Goal: Information Seeking & Learning: Find specific fact

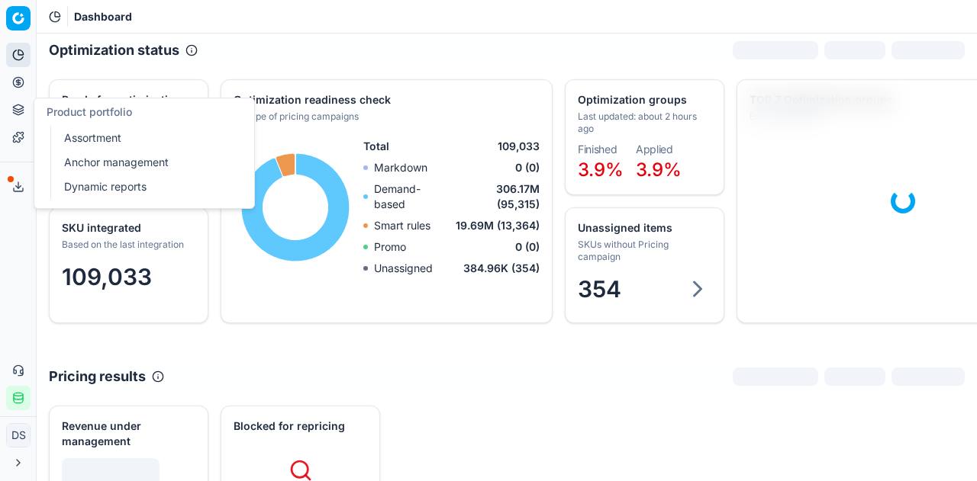
click at [24, 109] on icon at bounding box center [18, 110] width 12 height 12
click at [17, 108] on icon at bounding box center [18, 110] width 12 height 12
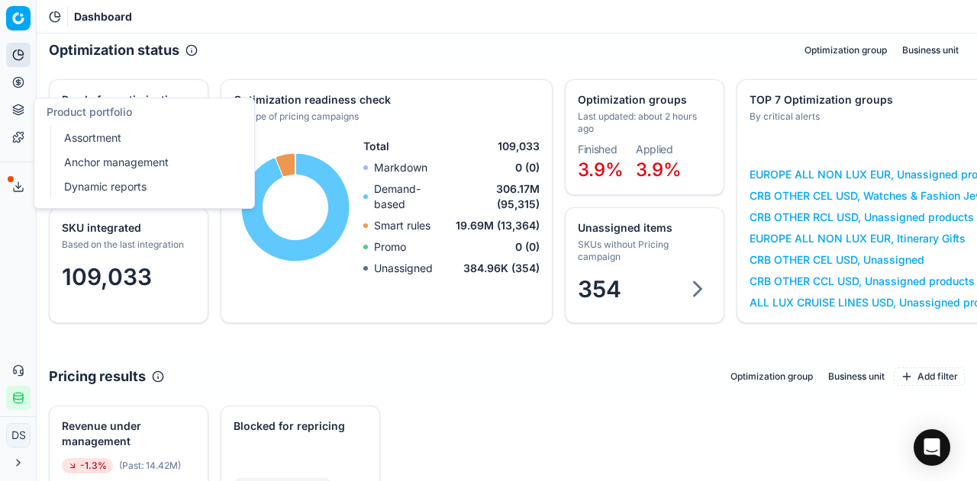
click at [82, 138] on link "Assortment" at bounding box center [147, 137] width 178 height 21
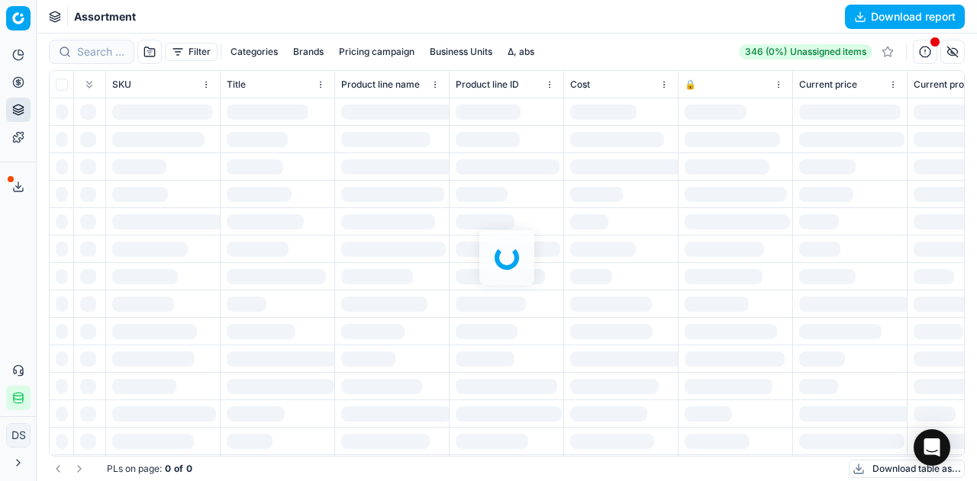
click at [302, 52] on button "Brands" at bounding box center [308, 52] width 43 height 18
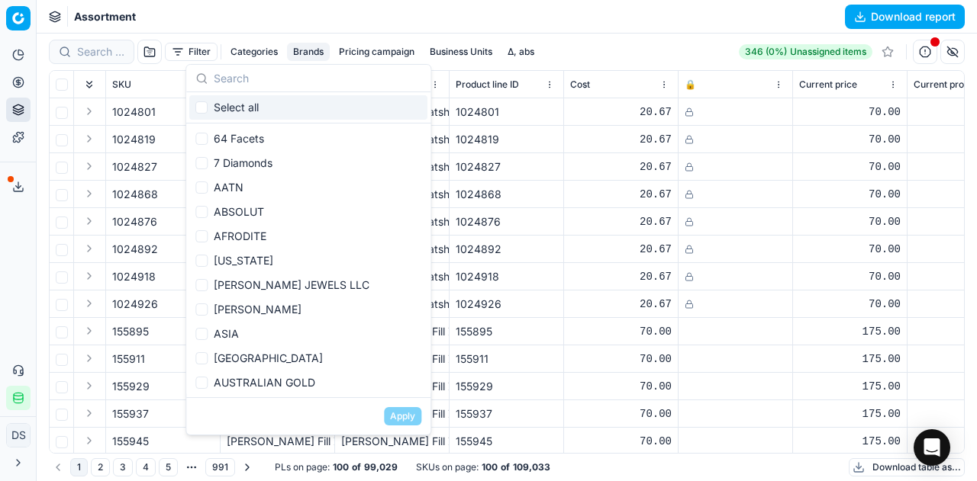
click at [302, 52] on button "Brands" at bounding box center [308, 52] width 43 height 18
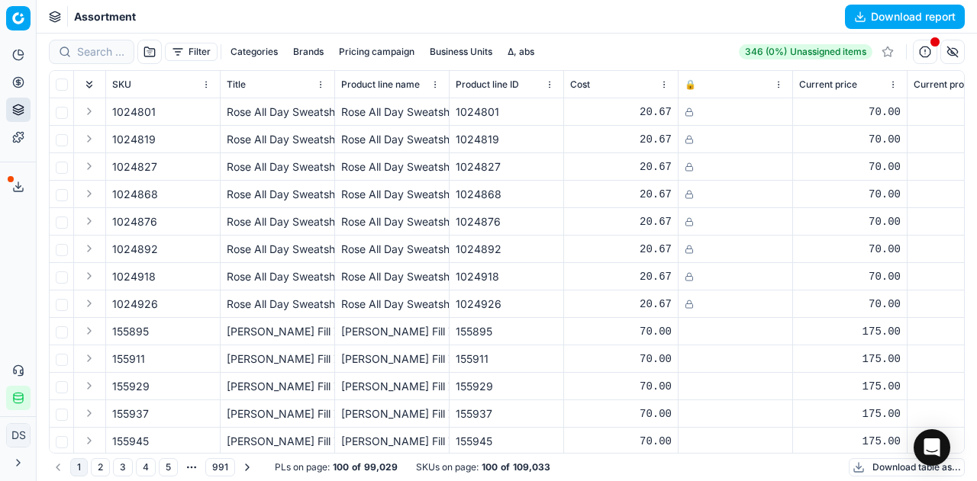
click at [302, 52] on button "Brands" at bounding box center [308, 52] width 43 height 18
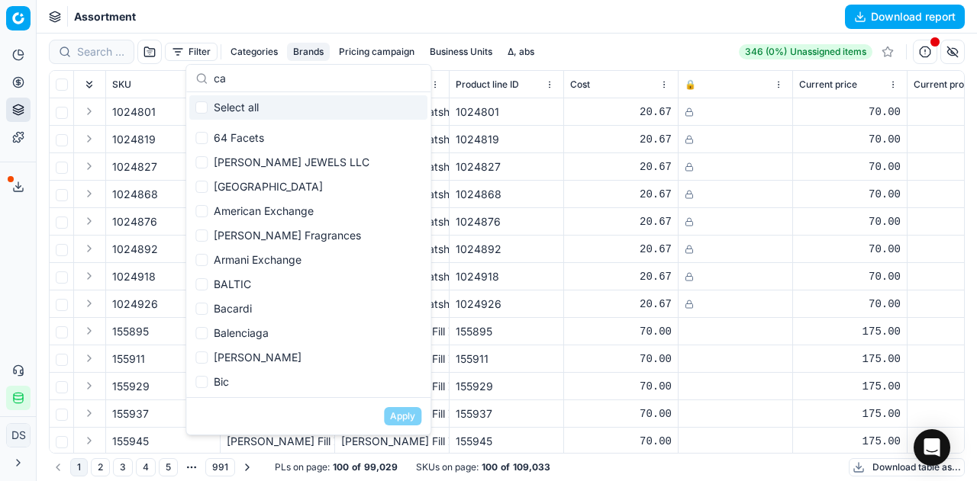
type input "c"
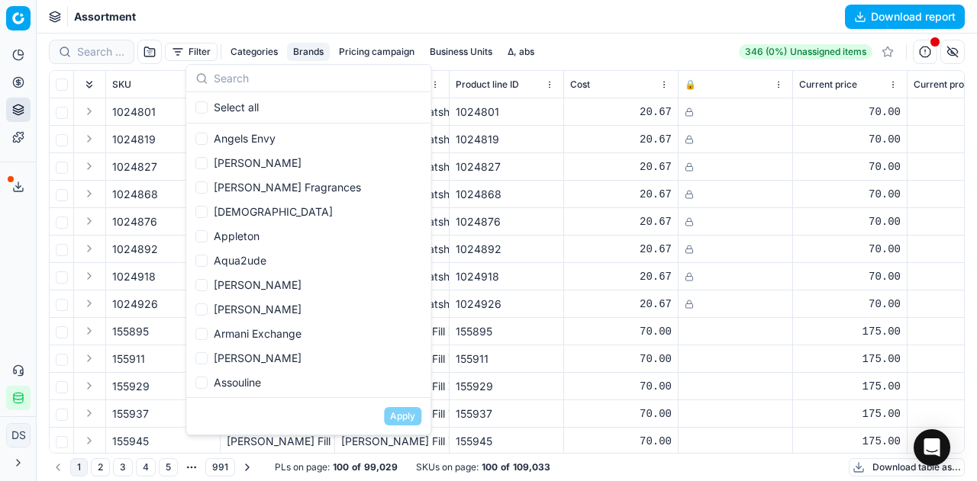
scroll to position [586, 0]
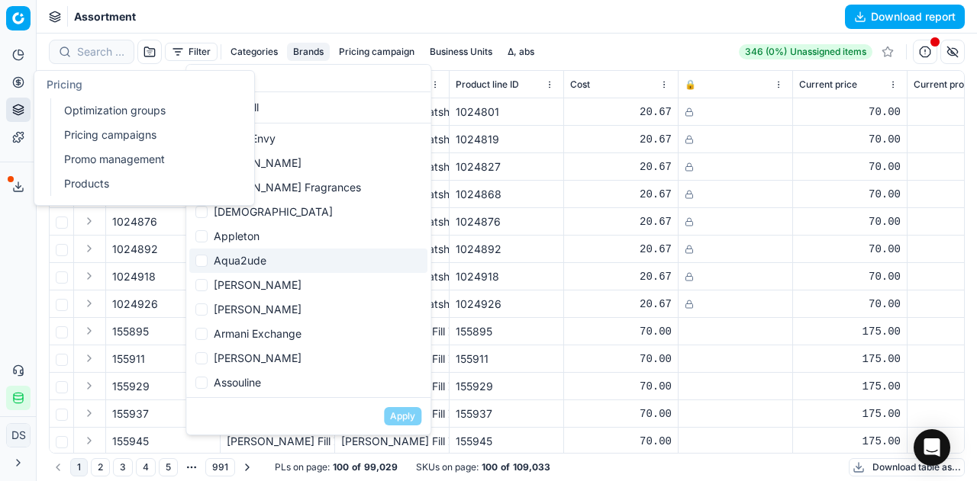
click at [18, 92] on button "Pricing" at bounding box center [18, 82] width 24 height 24
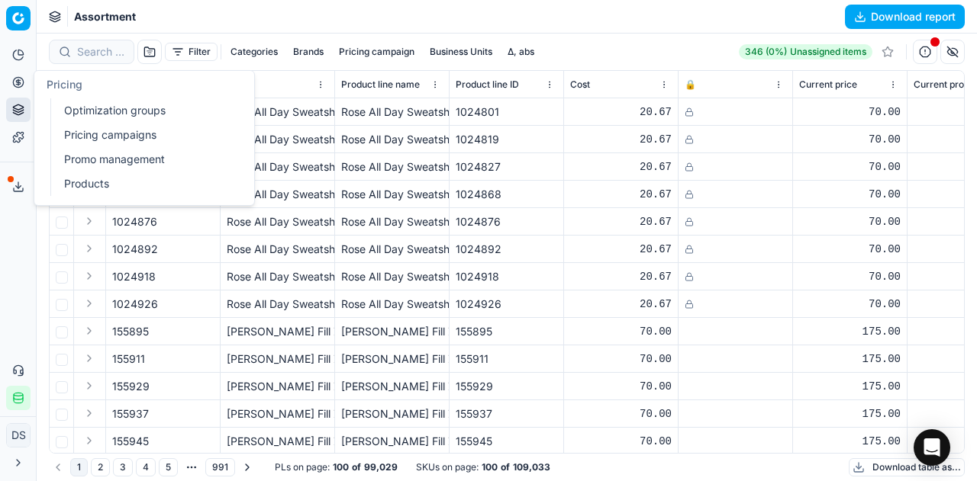
click at [71, 104] on link "Optimization groups" at bounding box center [147, 110] width 178 height 21
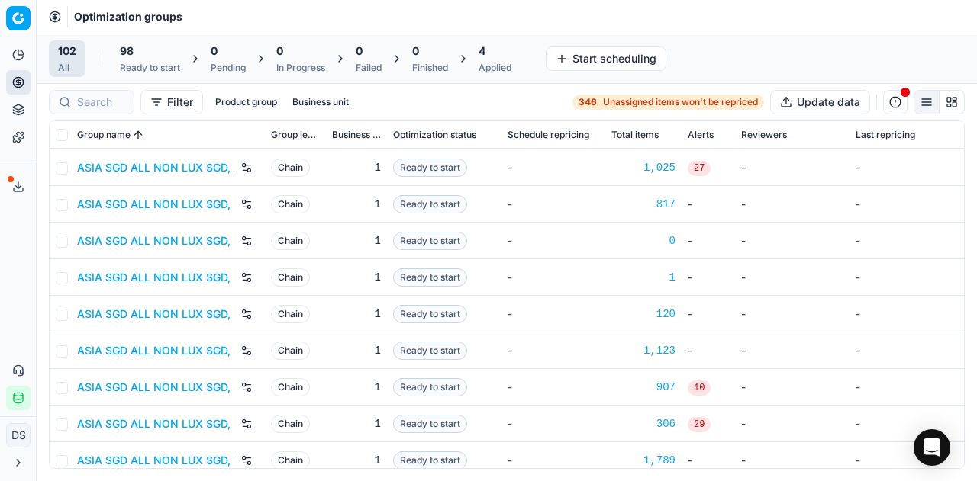
scroll to position [660, 0]
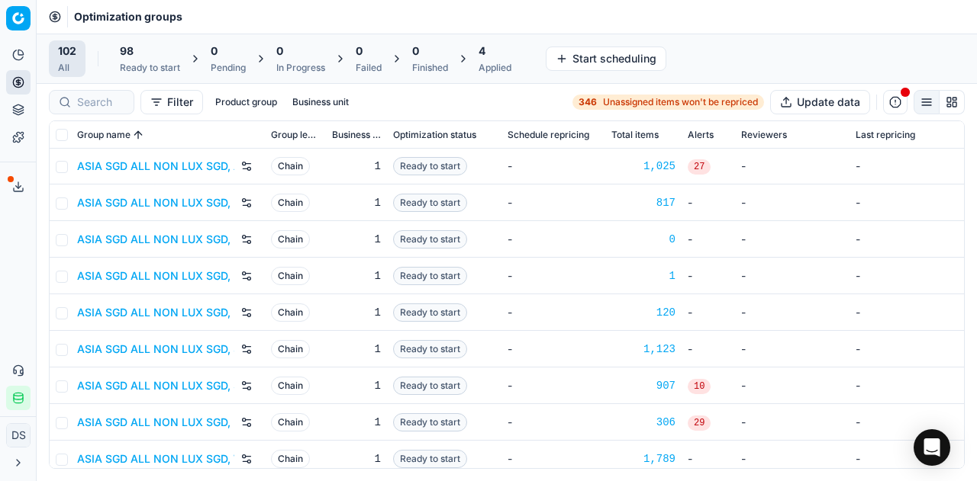
click at [224, 136] on div "Group name" at bounding box center [168, 134] width 182 height 15
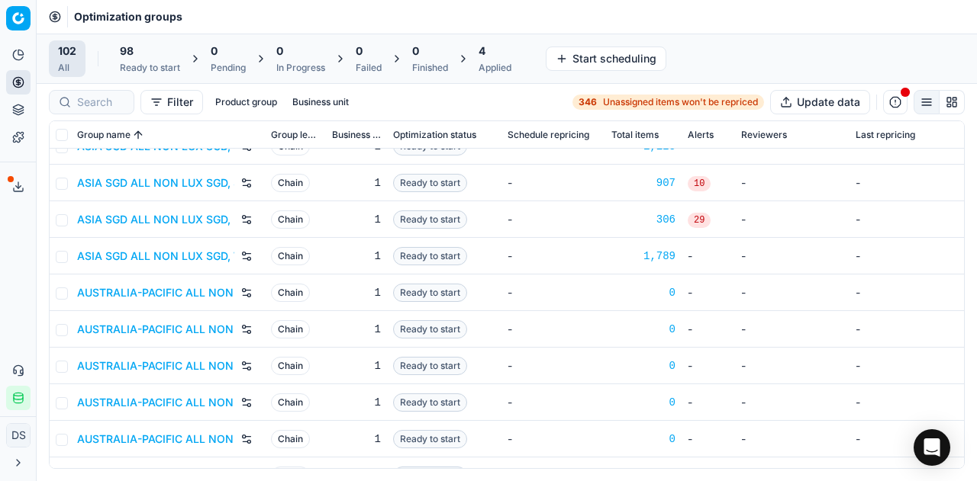
scroll to position [701, 0]
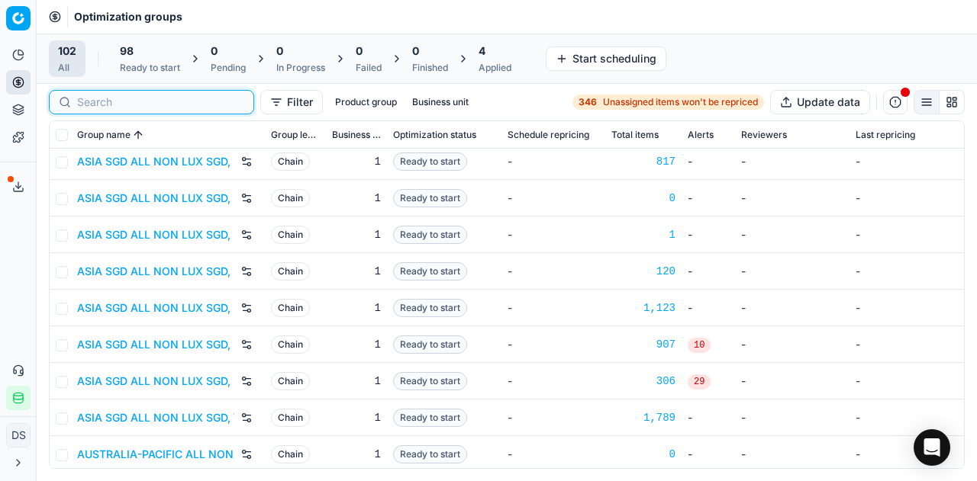
click at [103, 102] on input at bounding box center [160, 102] width 167 height 15
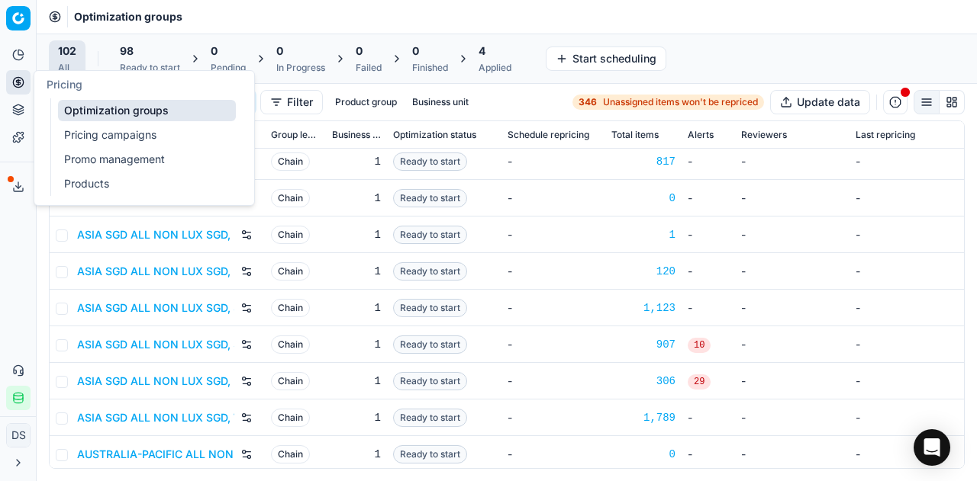
click at [100, 109] on link "Optimization groups" at bounding box center [147, 110] width 178 height 21
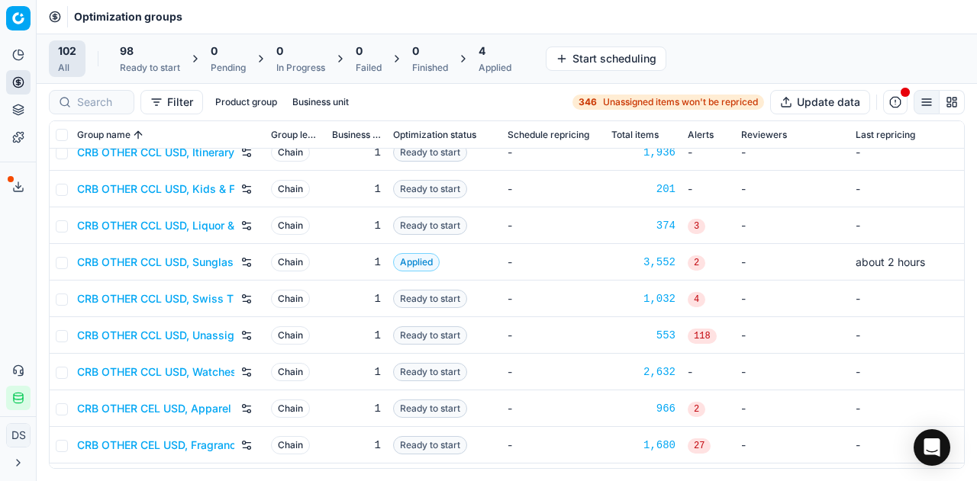
scroll to position [1478, 0]
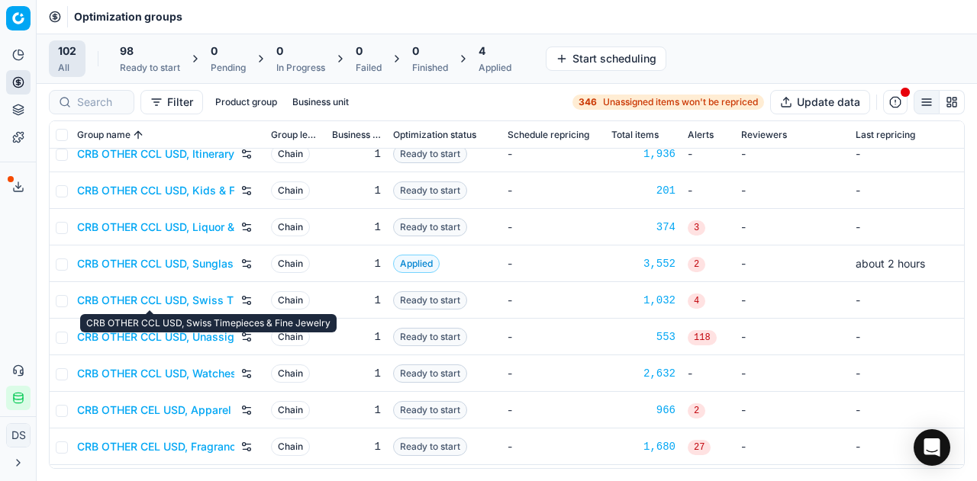
click at [175, 301] on link "CRB OTHER CCL USD, Swiss Timepieces & Fine Jewelry" at bounding box center [155, 300] width 157 height 15
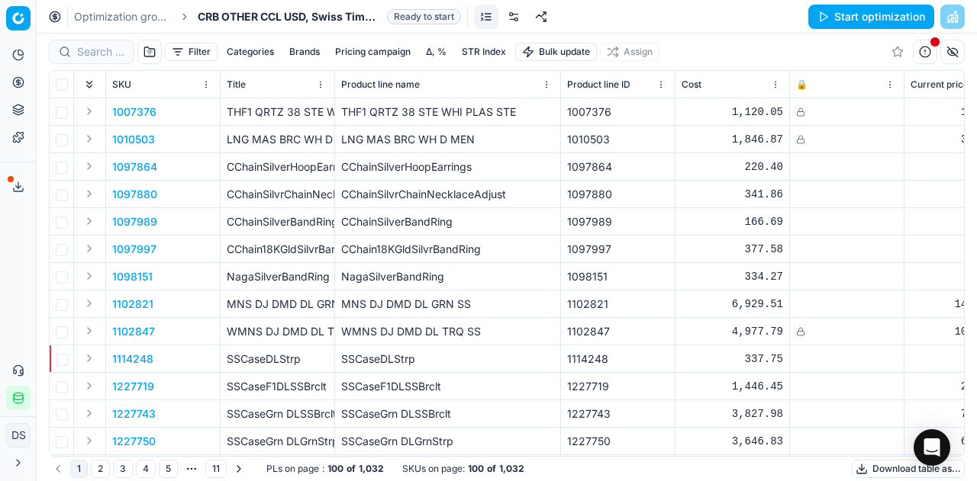
click at [306, 50] on button "Brands" at bounding box center [304, 52] width 43 height 18
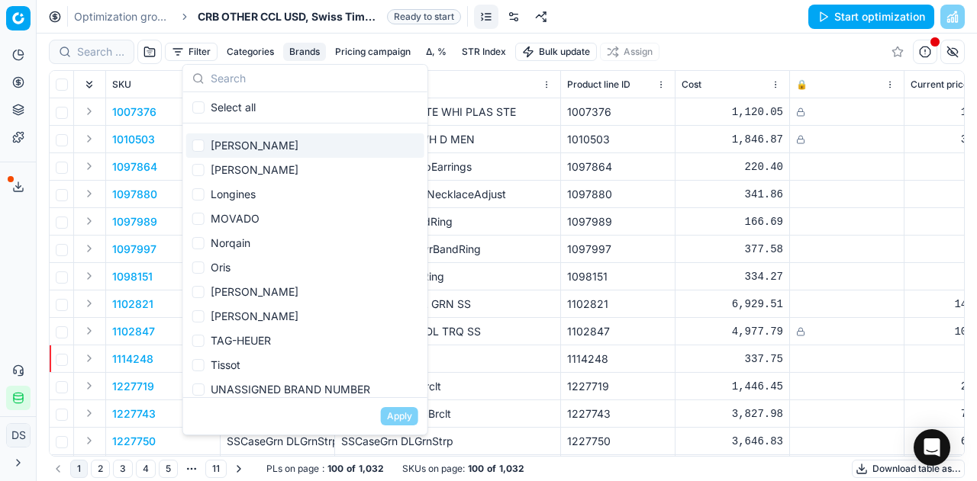
scroll to position [123, 0]
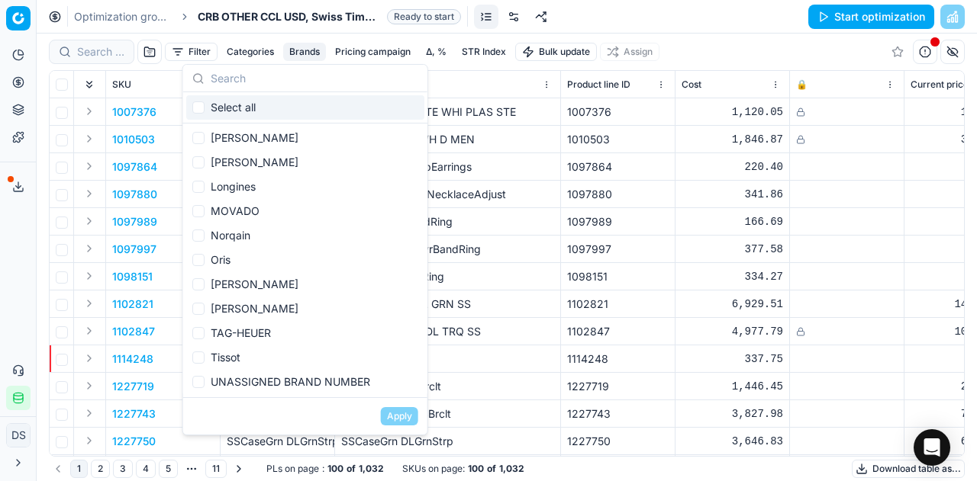
click at [130, 18] on link "Optimization groups" at bounding box center [123, 16] width 98 height 15
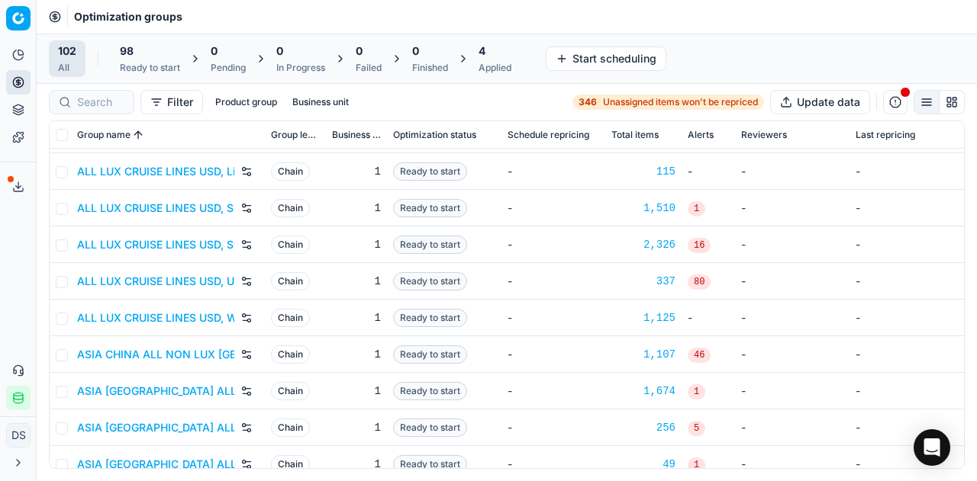
scroll to position [131, 0]
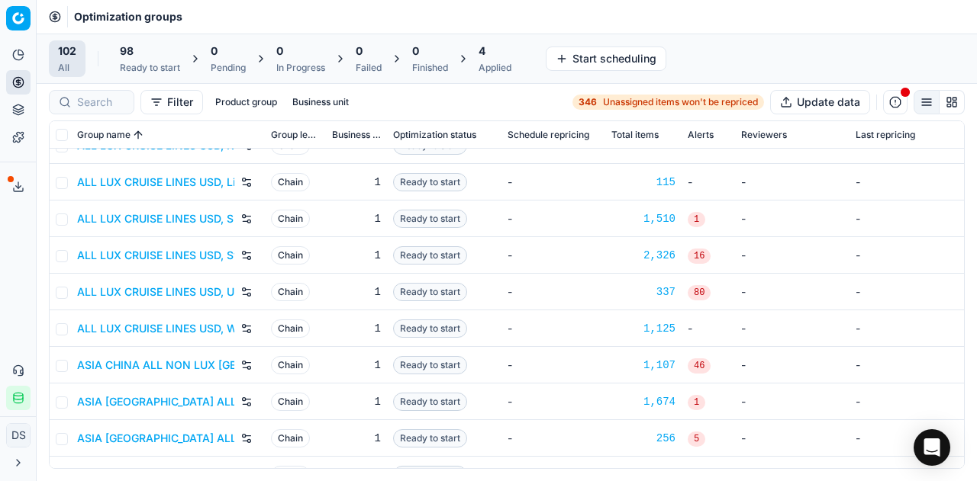
click at [98, 90] on div at bounding box center [91, 102] width 85 height 24
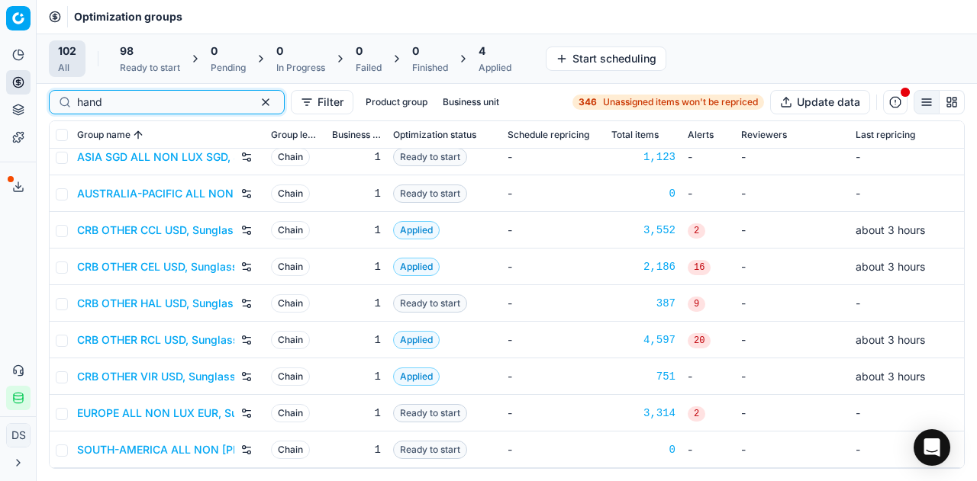
scroll to position [82, 0]
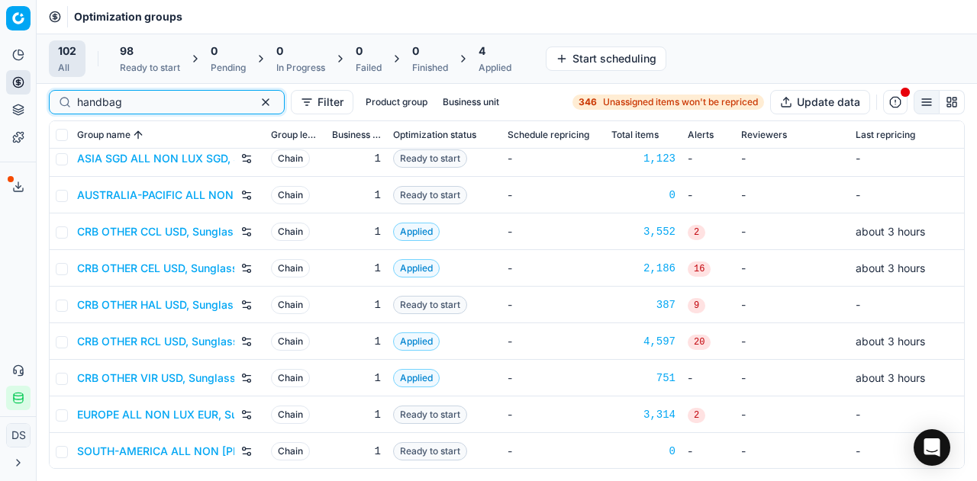
type input "handbag"
click at [177, 262] on link "CRB OTHER CEL USD, Sunglasses and Handbags" at bounding box center [155, 268] width 157 height 15
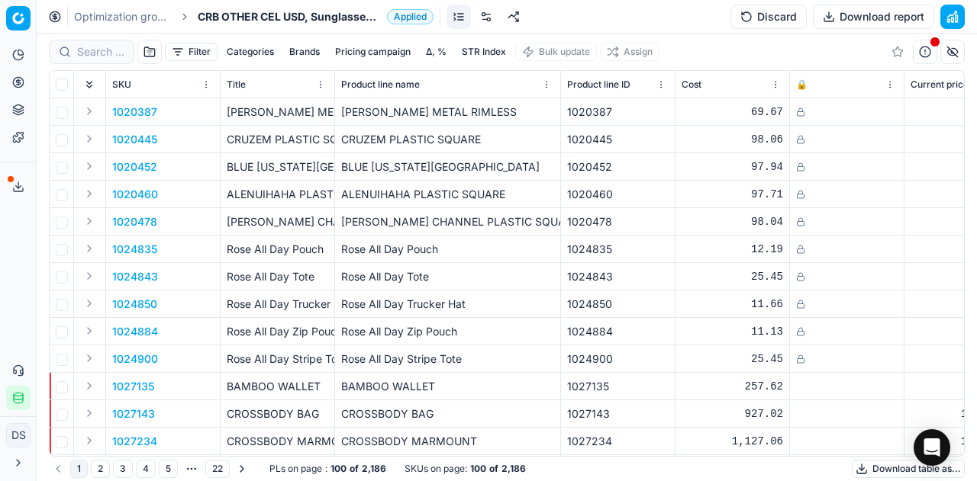
click at [307, 53] on button "Brands" at bounding box center [304, 52] width 43 height 18
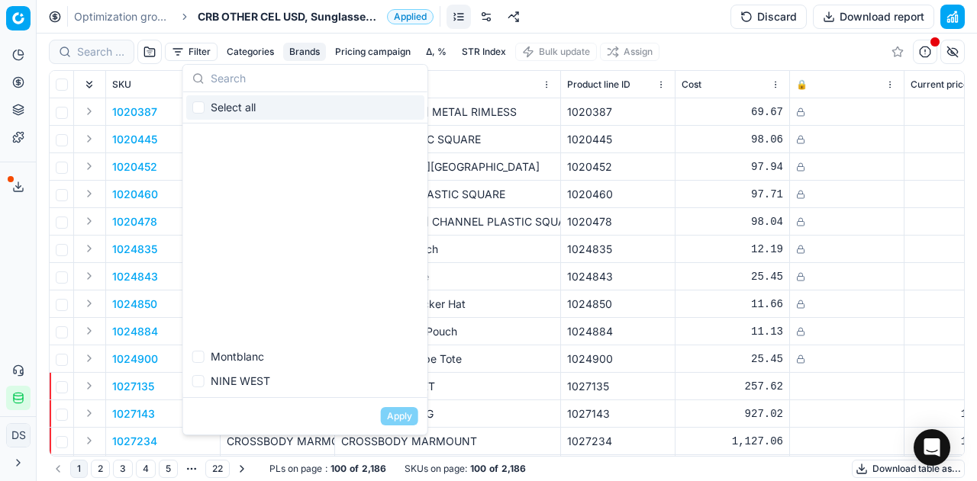
scroll to position [416, 0]
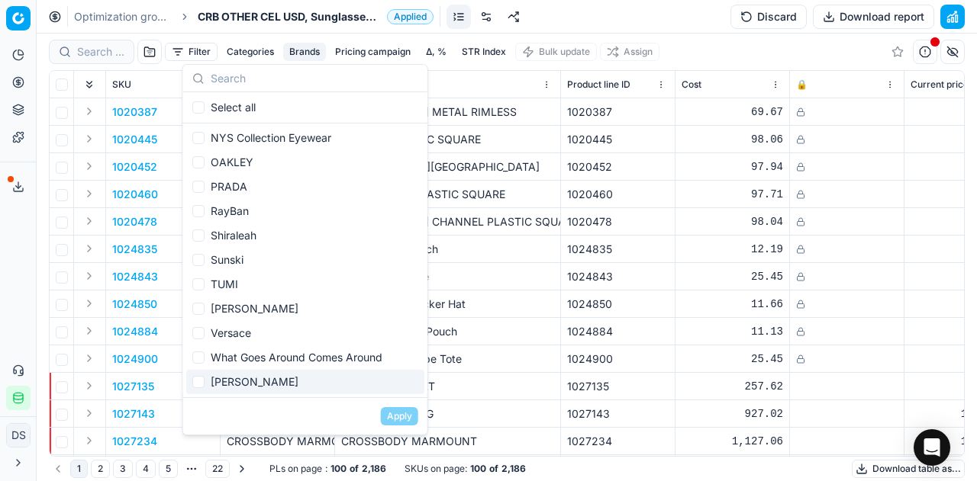
click at [267, 373] on div "[PERSON_NAME]" at bounding box center [305, 382] width 238 height 24
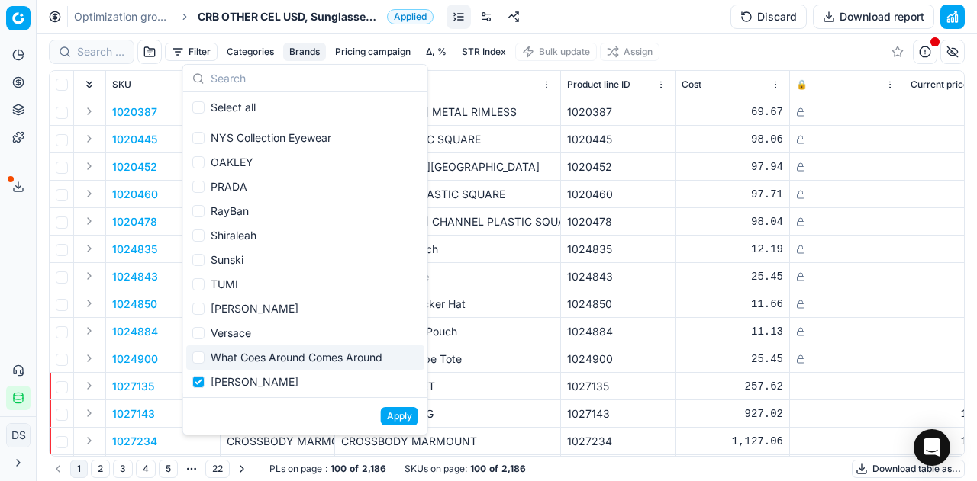
checkbox input "false"
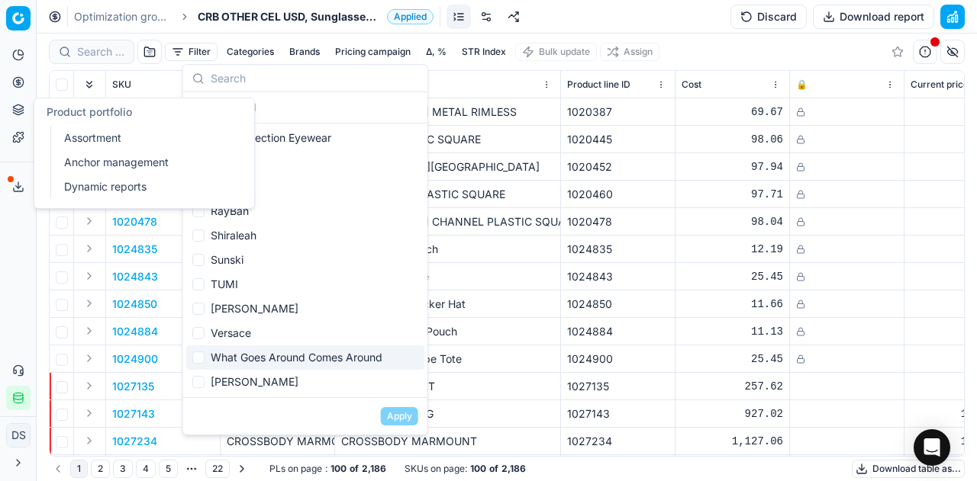
click at [27, 114] on button "Product portfolio" at bounding box center [18, 110] width 24 height 24
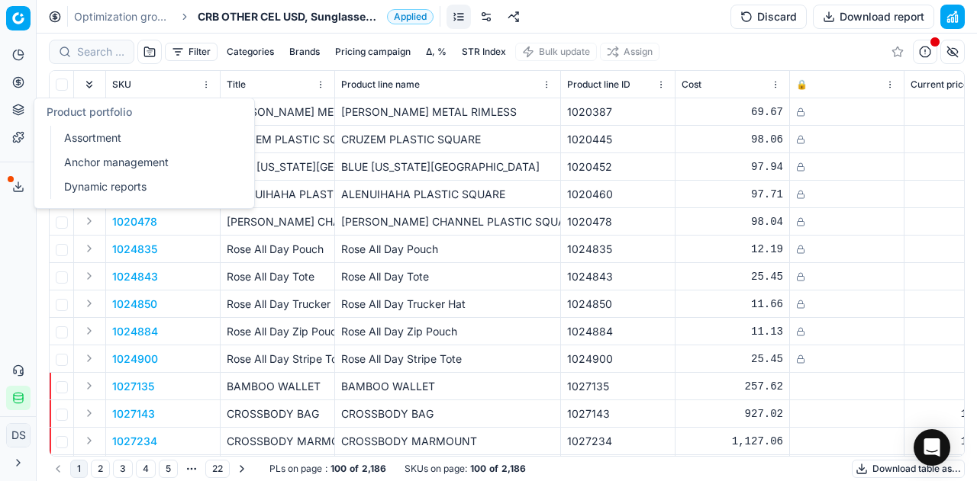
click at [121, 138] on link "Assortment" at bounding box center [147, 137] width 178 height 21
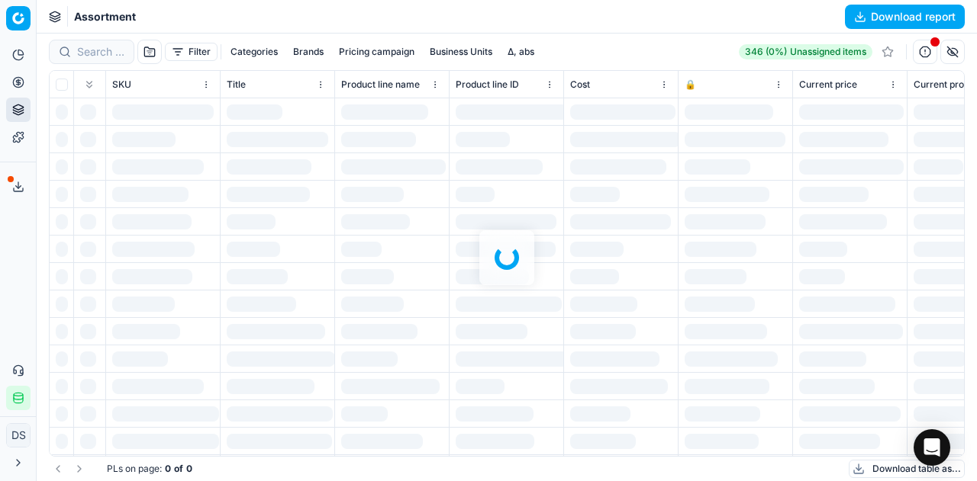
click at [311, 51] on div at bounding box center [507, 258] width 940 height 448
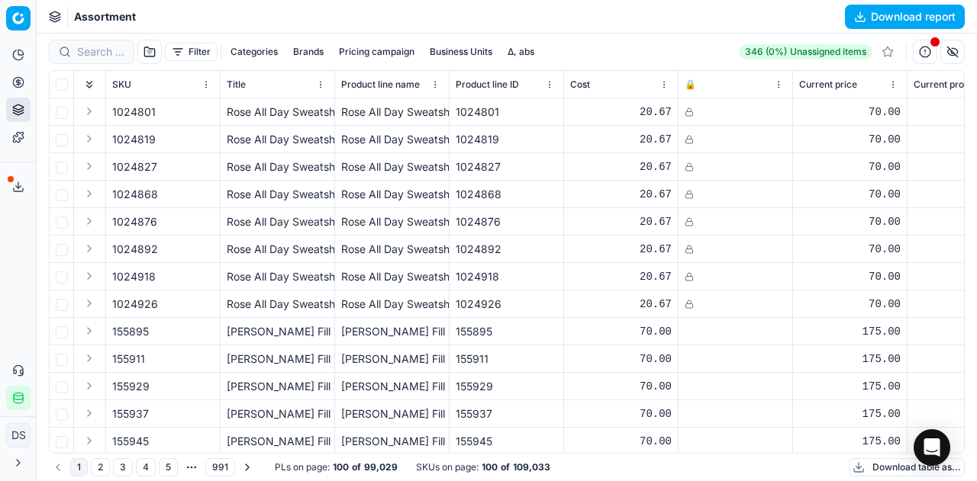
click at [311, 51] on button "Brands" at bounding box center [308, 52] width 43 height 18
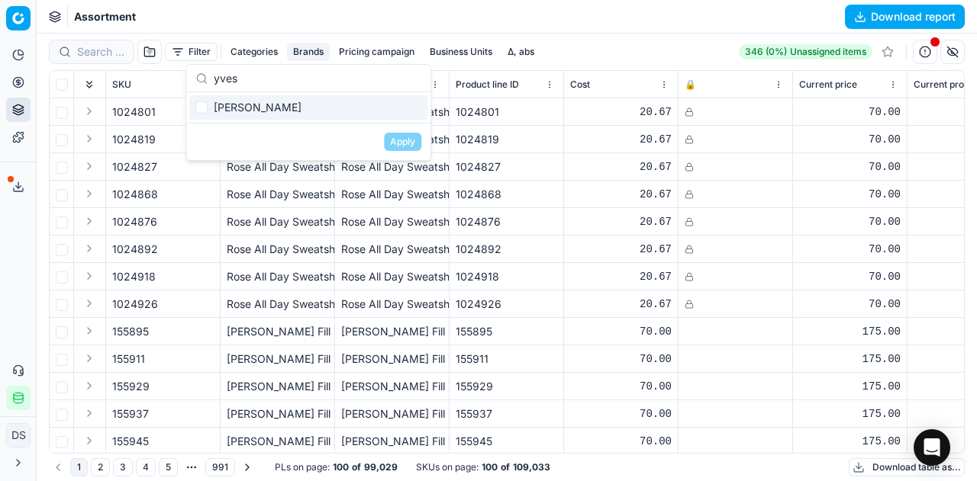
type input "yves"
click at [284, 104] on div "[PERSON_NAME]" at bounding box center [308, 107] width 238 height 24
checkbox input "true"
click at [408, 152] on div "Apply" at bounding box center [308, 141] width 244 height 37
click at [409, 143] on button "Apply" at bounding box center [402, 142] width 37 height 18
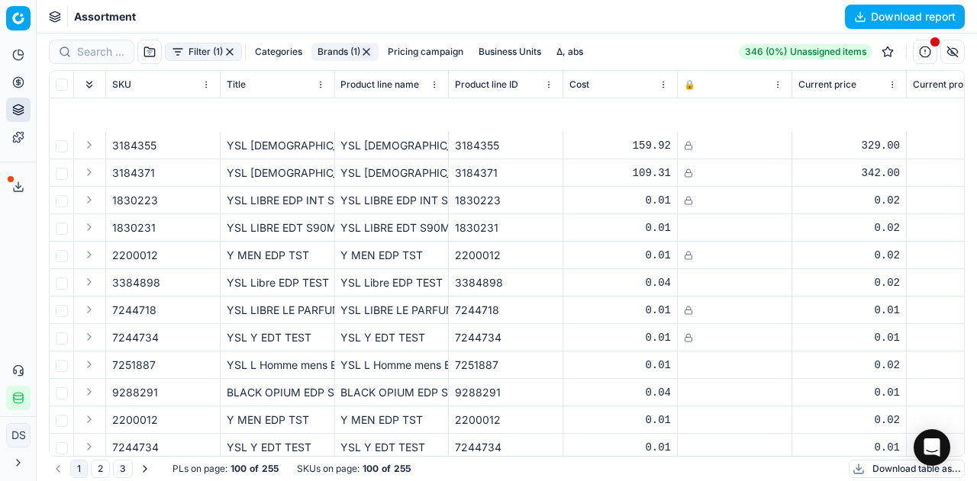
scroll to position [2399, 1]
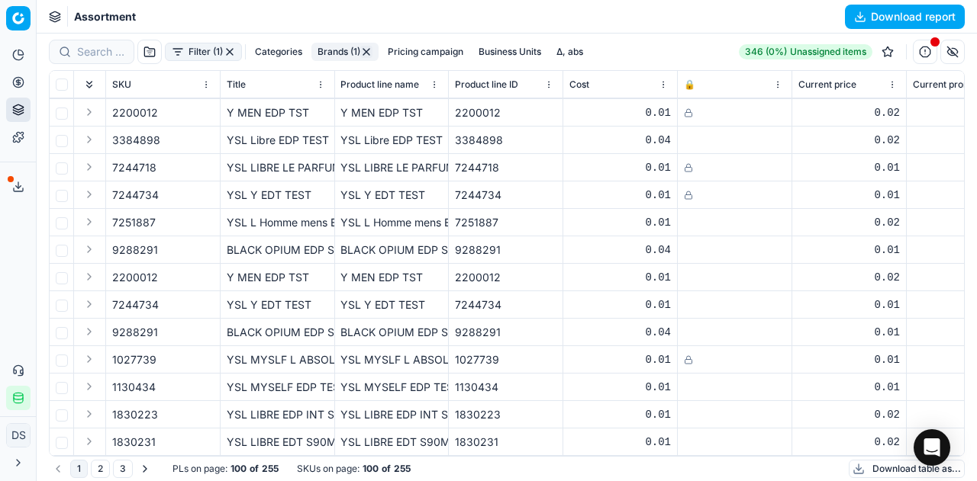
click at [105, 465] on button "2" at bounding box center [100, 469] width 19 height 18
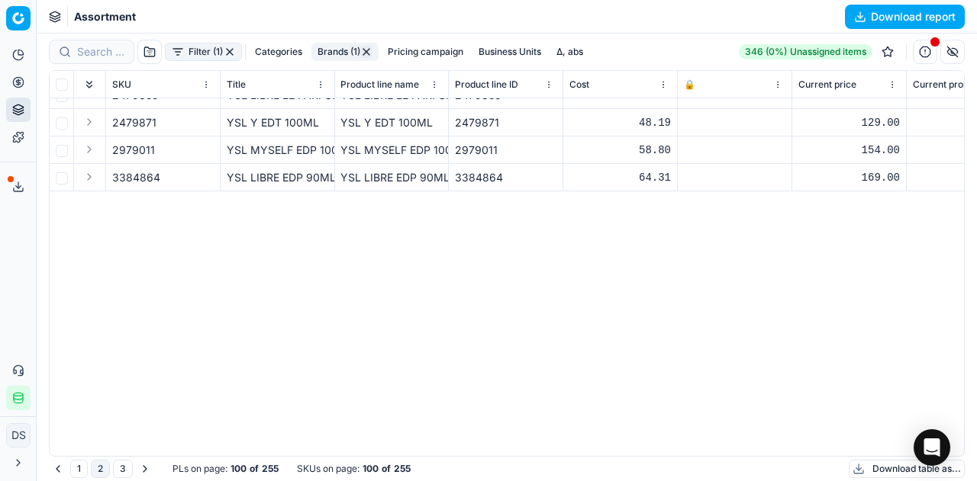
scroll to position [0, 1]
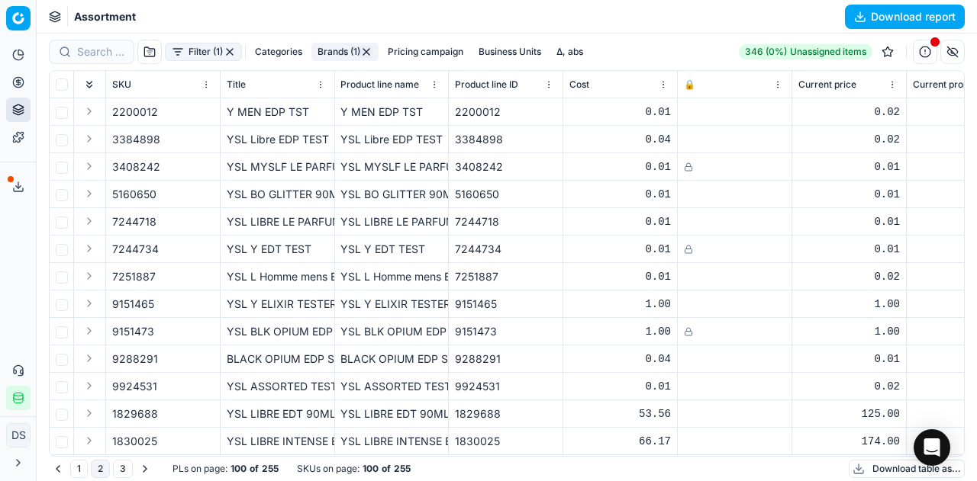
click at [121, 471] on button "3" at bounding box center [123, 469] width 20 height 18
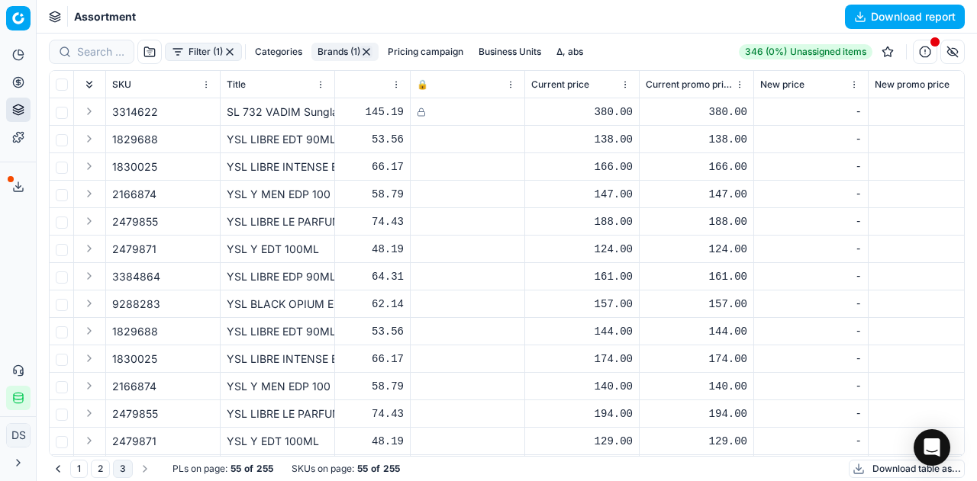
scroll to position [493, 268]
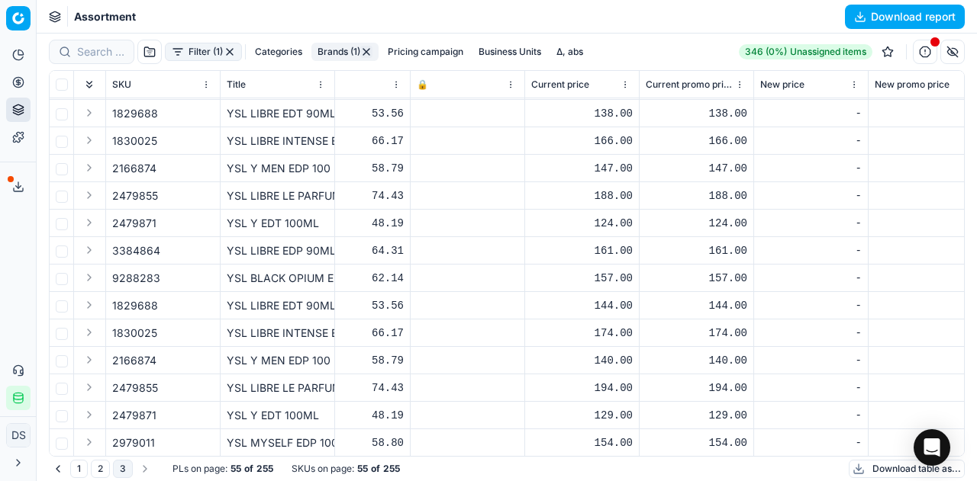
click at [139, 304] on span "1829688" at bounding box center [135, 305] width 46 height 15
click at [82, 303] on button "Expand" at bounding box center [89, 305] width 18 height 18
click at [302, 304] on div "YSL LIBRE EDT 90ML" at bounding box center [277, 305] width 101 height 15
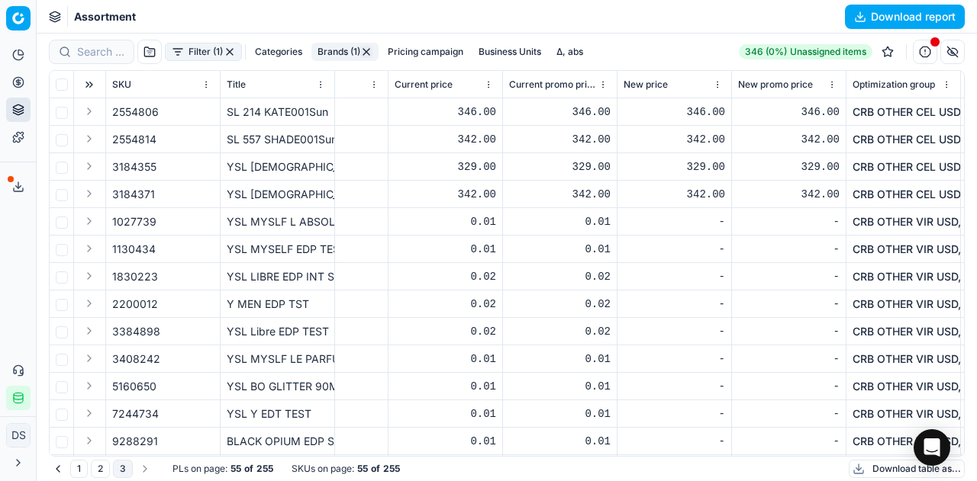
scroll to position [0, 403]
click at [274, 161] on div "YSL [DEMOGRAPHIC_DATA] CATEYE BLACKGRAY" at bounding box center [277, 166] width 101 height 15
copy div "YSL [DEMOGRAPHIC_DATA] CATEYE BLACKGRAY"
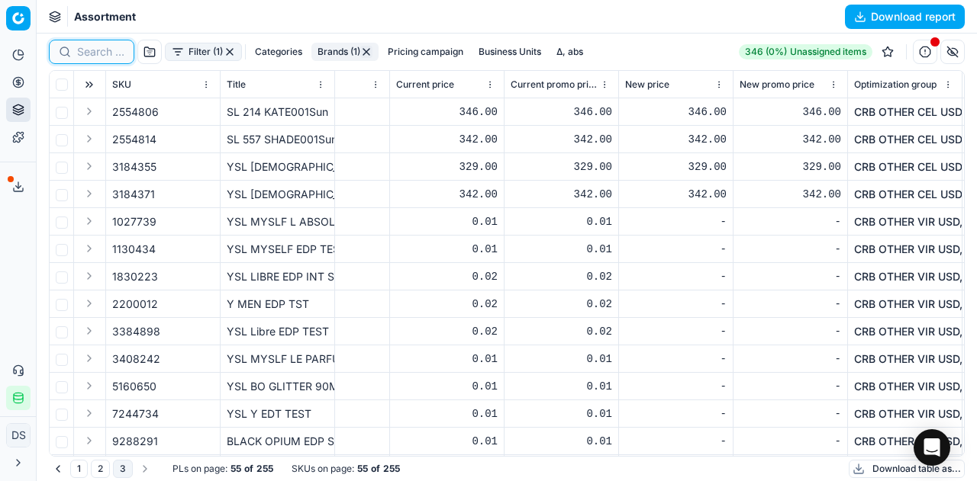
click at [88, 48] on input at bounding box center [100, 51] width 47 height 15
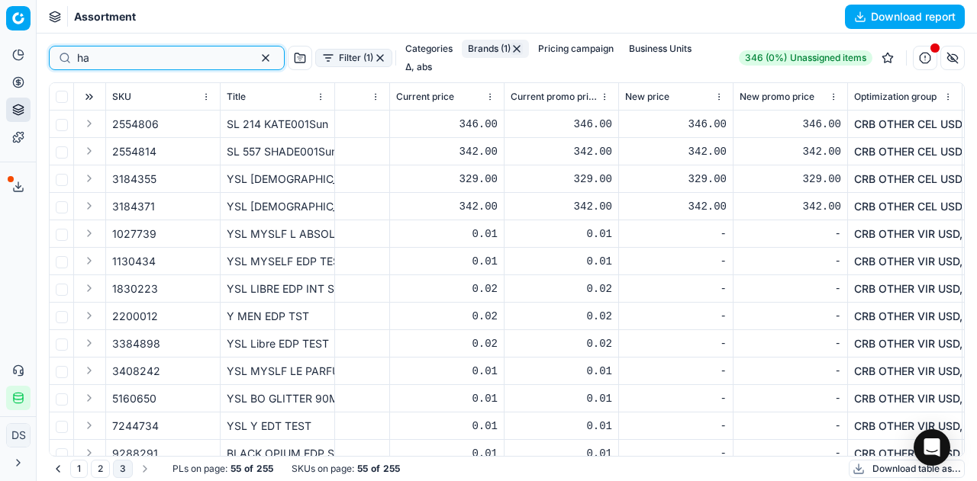
type input "h"
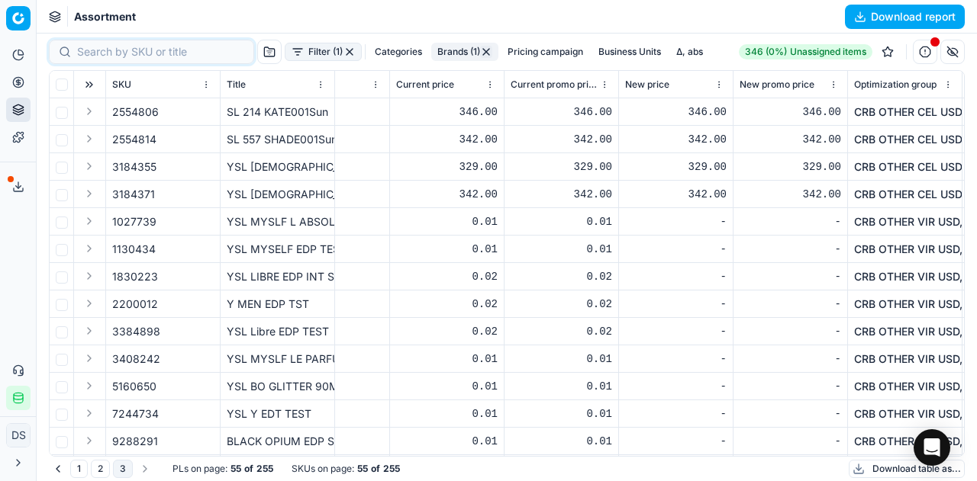
click at [28, 108] on button "Product portfolio" at bounding box center [18, 110] width 24 height 24
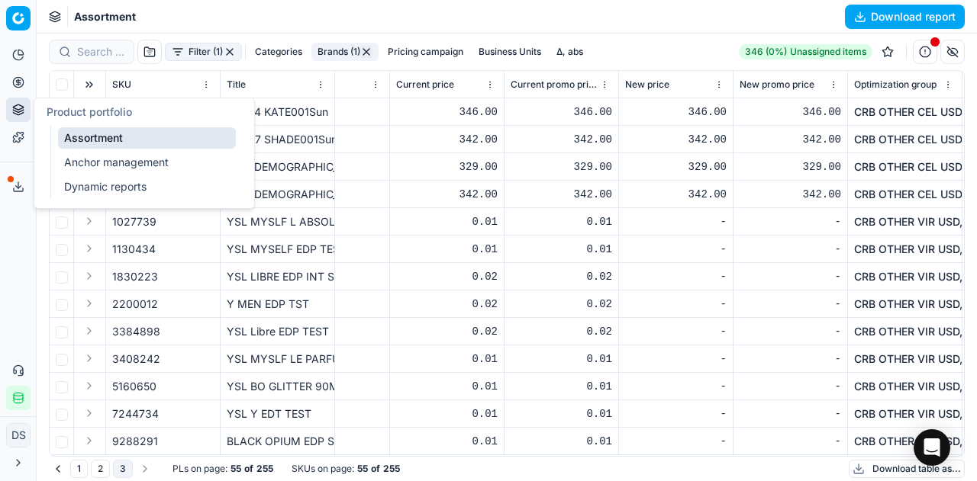
click at [95, 142] on link "Assortment" at bounding box center [147, 137] width 178 height 21
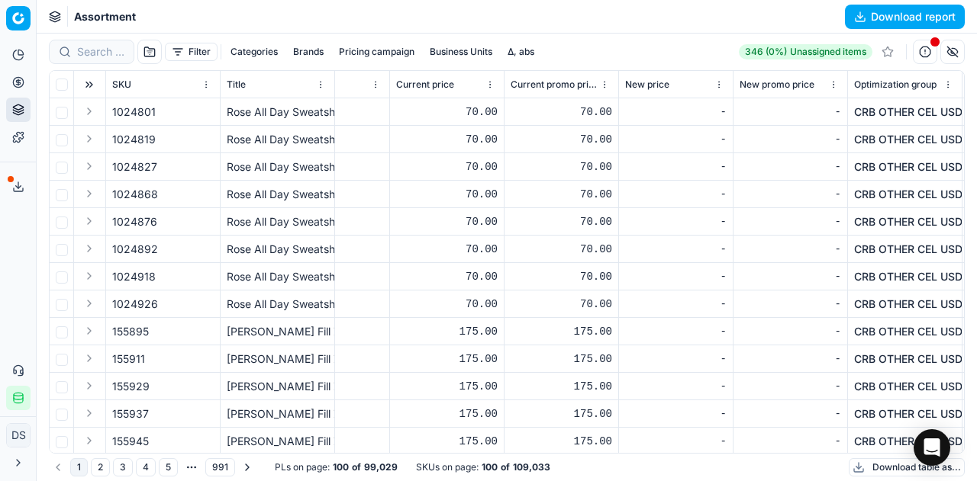
click at [304, 53] on button "Brands" at bounding box center [308, 52] width 43 height 18
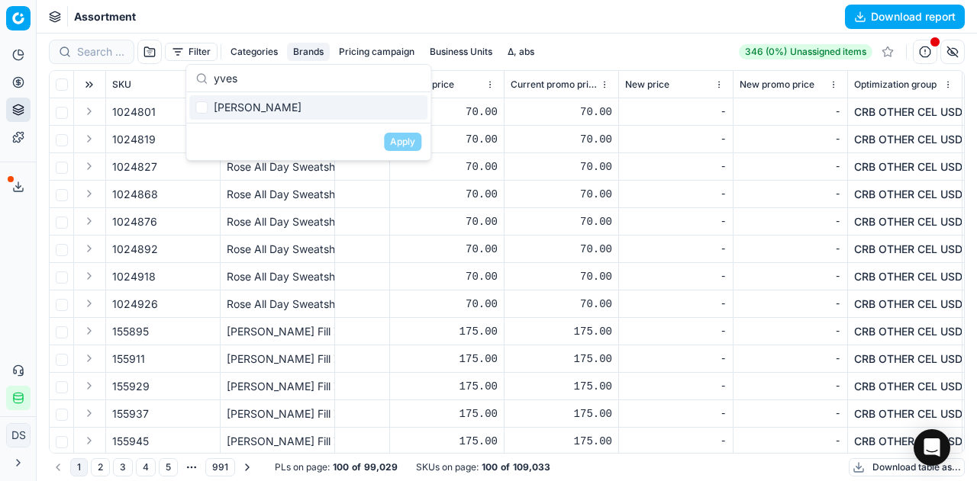
type input "yves"
click at [250, 105] on div "[PERSON_NAME]" at bounding box center [308, 107] width 238 height 24
checkbox input "true"
click at [392, 143] on button "Apply" at bounding box center [402, 142] width 37 height 18
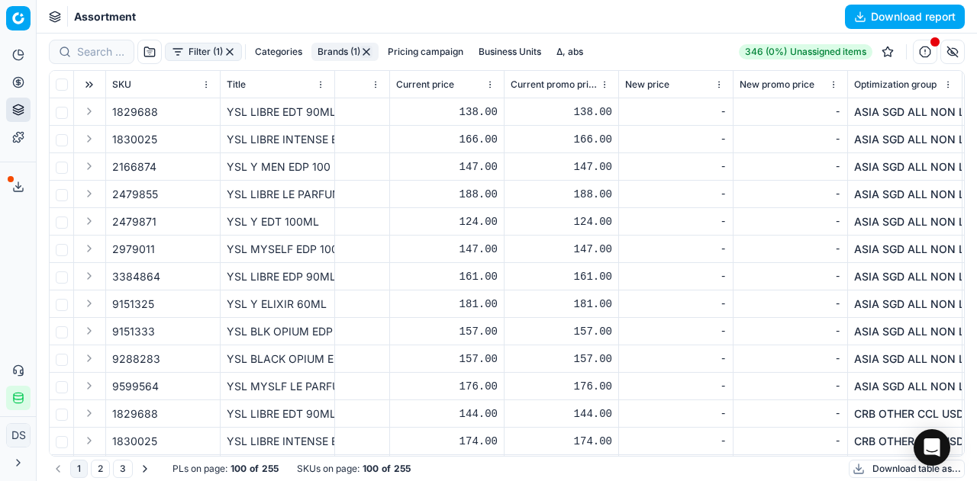
click at [439, 85] on span "Current price" at bounding box center [425, 85] width 58 height 12
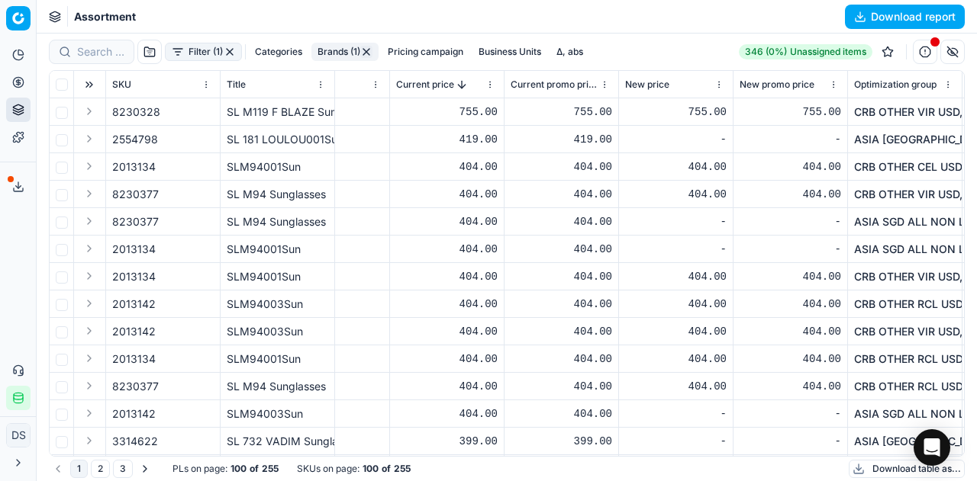
click at [439, 85] on span "Current price" at bounding box center [425, 85] width 58 height 12
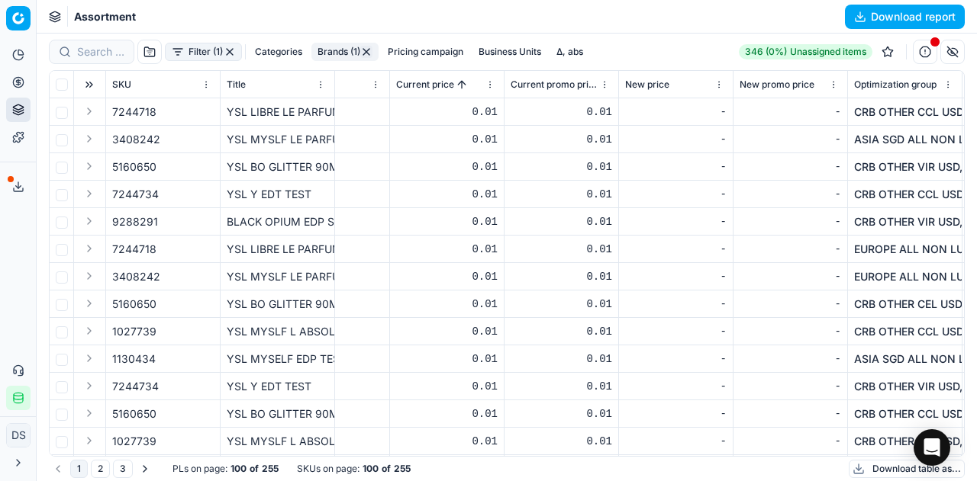
click at [443, 82] on span "Current price" at bounding box center [425, 85] width 58 height 12
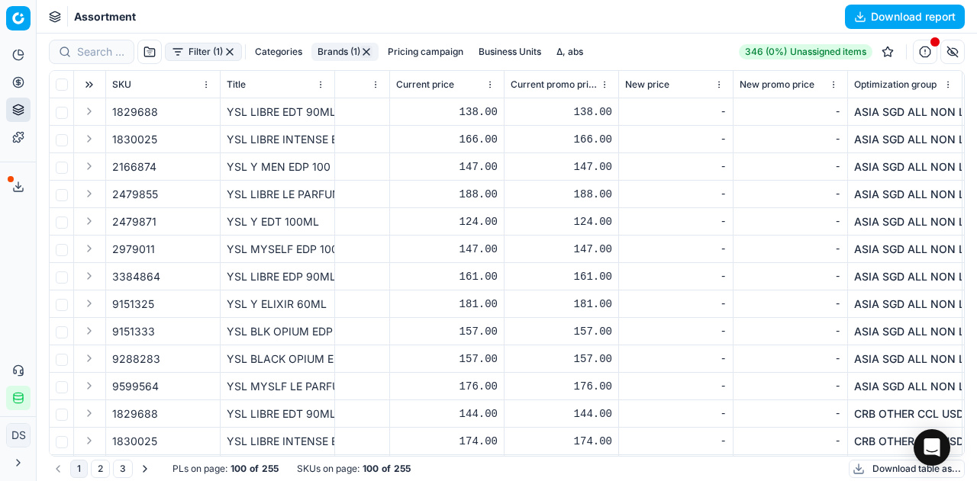
click at [446, 88] on span "Current price" at bounding box center [425, 85] width 58 height 12
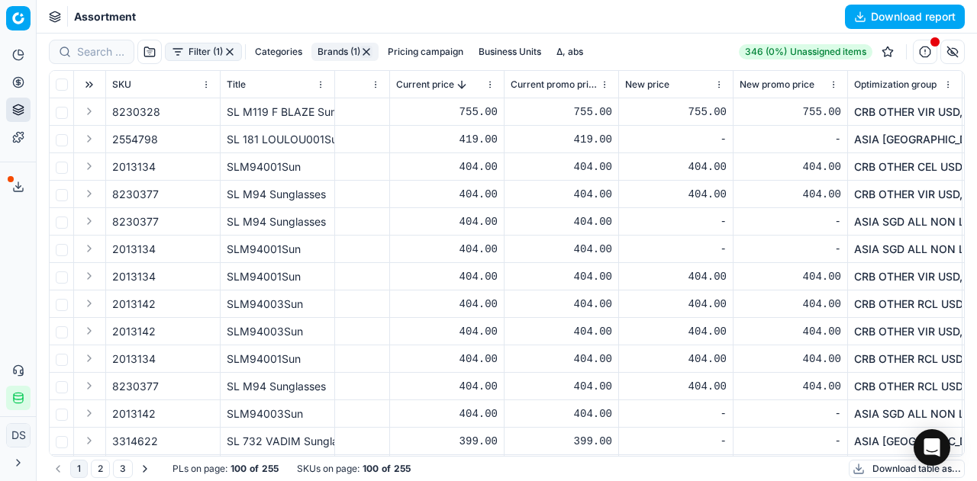
click at [266, 110] on div "SL M119 F BLAZE Sunglasses" at bounding box center [277, 112] width 101 height 15
copy div "SL M119 F BLAZE Sunglasses"
click at [281, 135] on div "SL 181 LOULOU001Sun" at bounding box center [277, 139] width 101 height 15
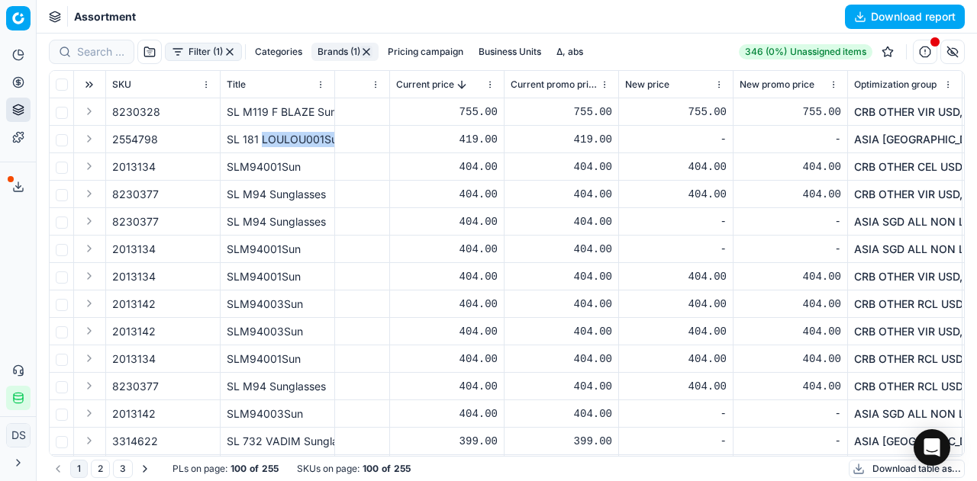
click at [281, 135] on div "SL 181 LOULOU001Sun" at bounding box center [277, 139] width 101 height 15
copy div "SL 181 LOULOU001Sun"
click at [340, 50] on button "Brands (1)" at bounding box center [344, 52] width 67 height 18
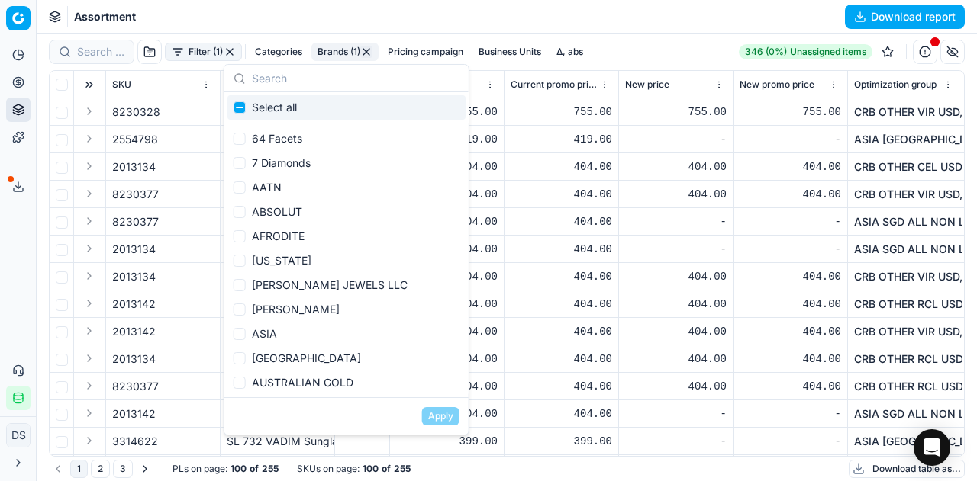
click at [126, 56] on div at bounding box center [91, 52] width 85 height 24
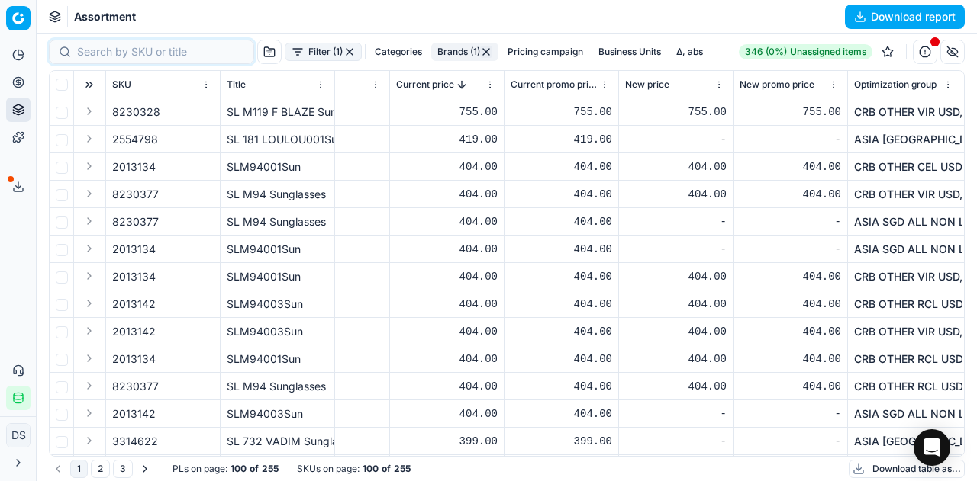
click at [21, 106] on icon at bounding box center [18, 107] width 10 height 5
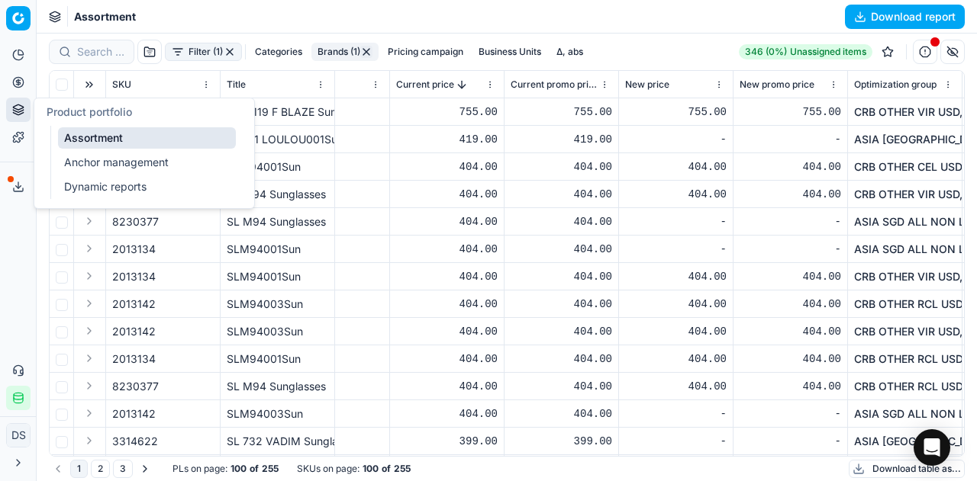
click at [94, 141] on link "Assortment" at bounding box center [147, 137] width 178 height 21
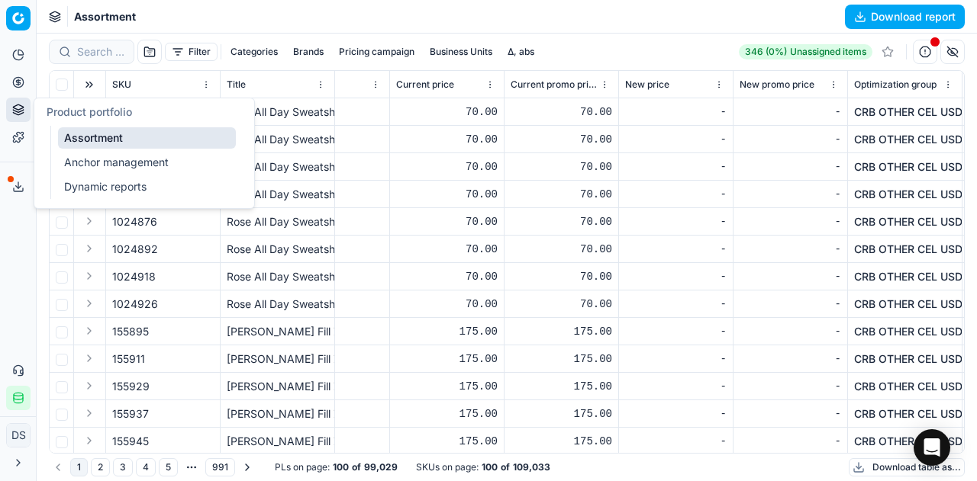
click at [321, 50] on button "Brands" at bounding box center [308, 52] width 43 height 18
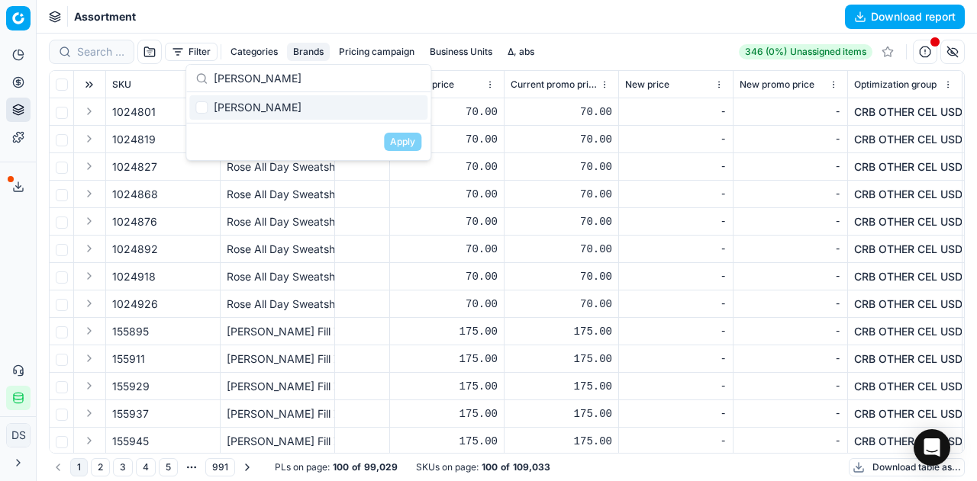
type input "[PERSON_NAME]"
click at [283, 111] on div "[PERSON_NAME]" at bounding box center [308, 107] width 238 height 24
checkbox input "true"
click at [406, 140] on button "Apply" at bounding box center [402, 142] width 37 height 18
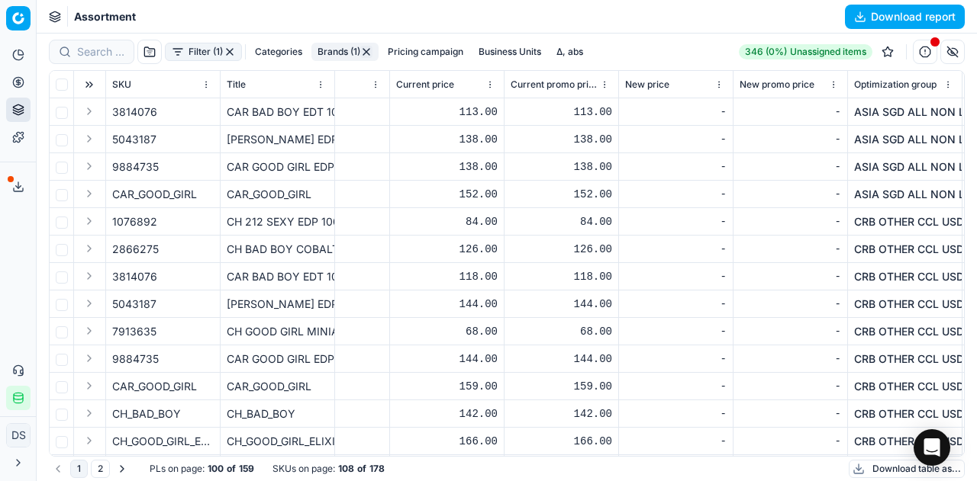
click at [435, 86] on span "Current price" at bounding box center [425, 85] width 58 height 12
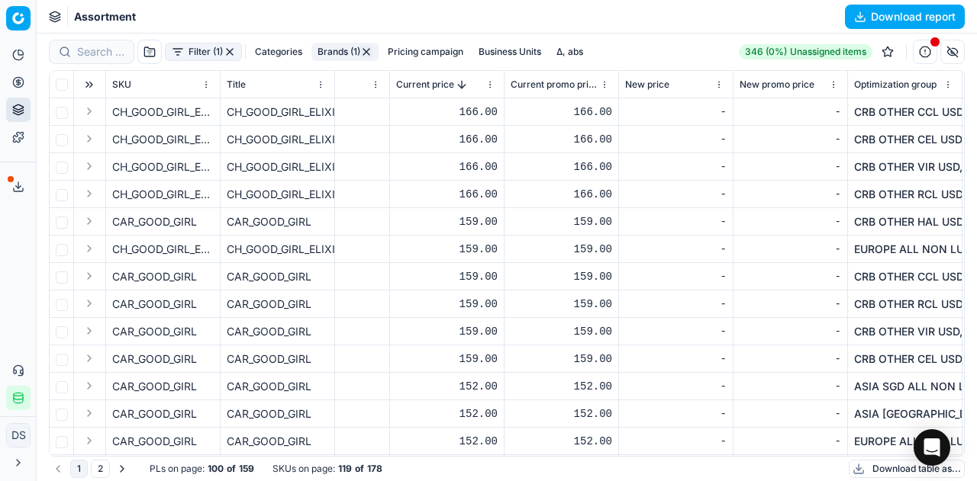
click at [435, 86] on span "Current price" at bounding box center [425, 85] width 58 height 12
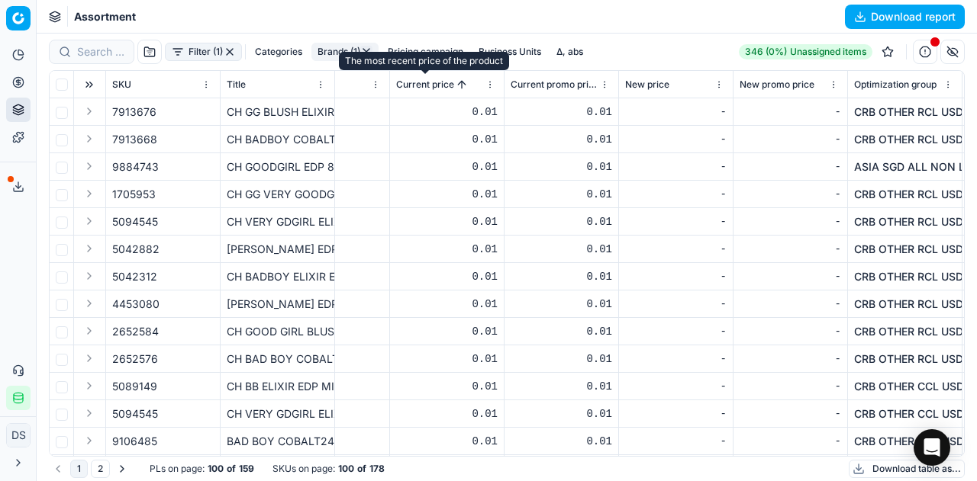
click at [433, 89] on span "Current price" at bounding box center [425, 85] width 58 height 12
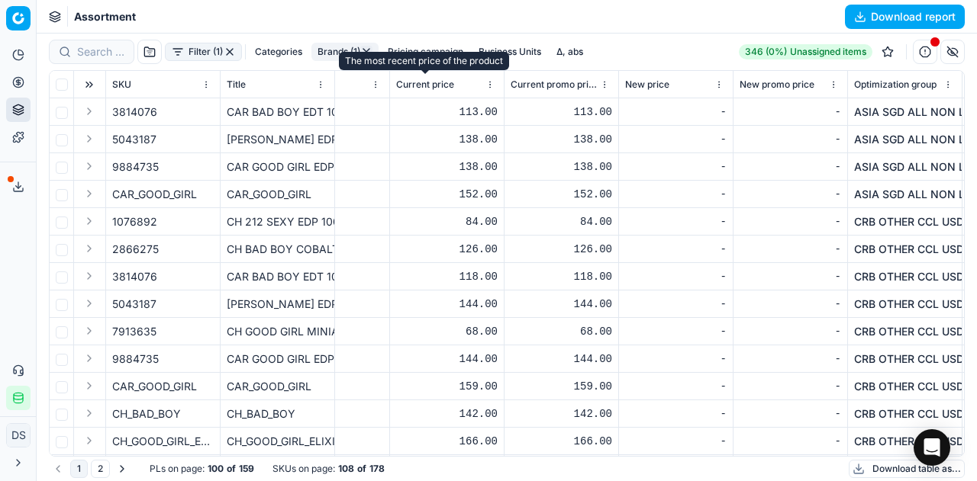
click at [433, 89] on span "Current price" at bounding box center [425, 85] width 58 height 12
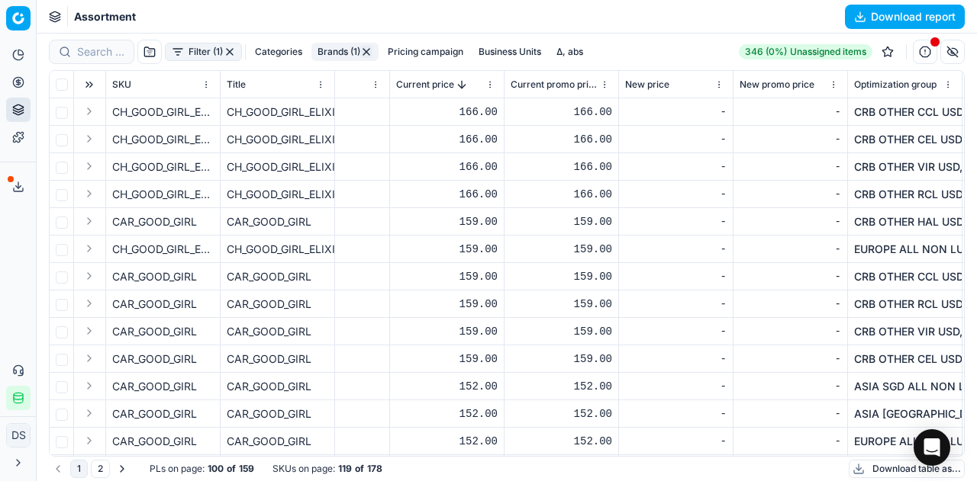
click at [276, 110] on div "CH_GOOD_GIRL_ELIXIR" at bounding box center [277, 112] width 101 height 15
copy div "CH_GOOD_GIRL_ELIXIR"
click at [373, 40] on div "Filter (1) Categories Brands (1) Pricing campaign Business Units Δ, abs" at bounding box center [319, 52] width 540 height 24
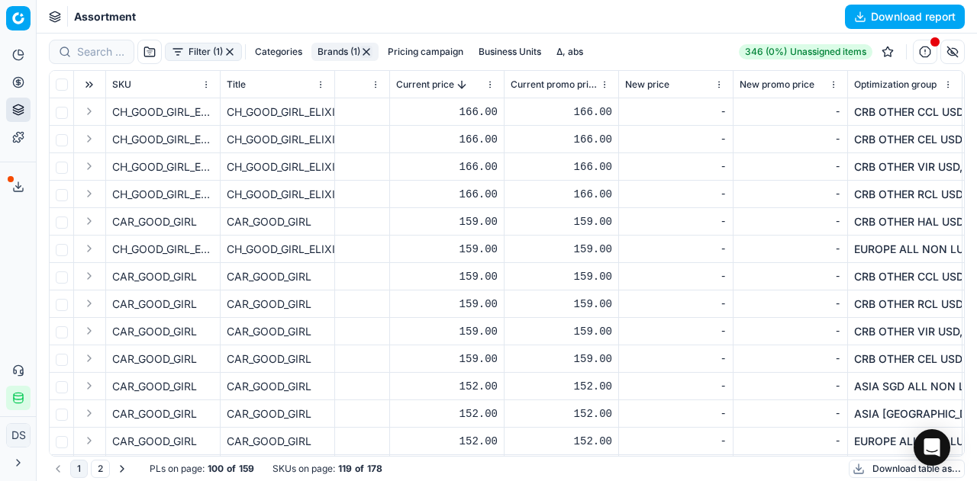
click at [368, 53] on button "button" at bounding box center [366, 52] width 12 height 12
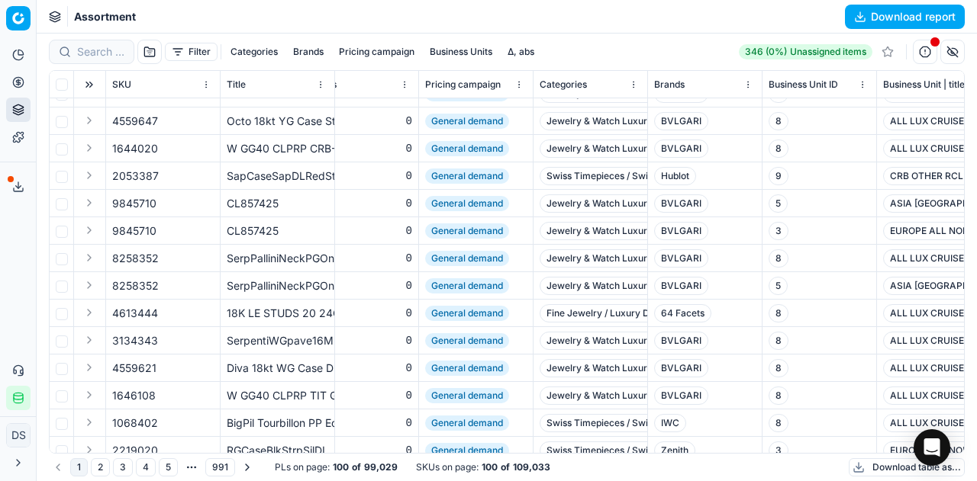
scroll to position [345, 2090]
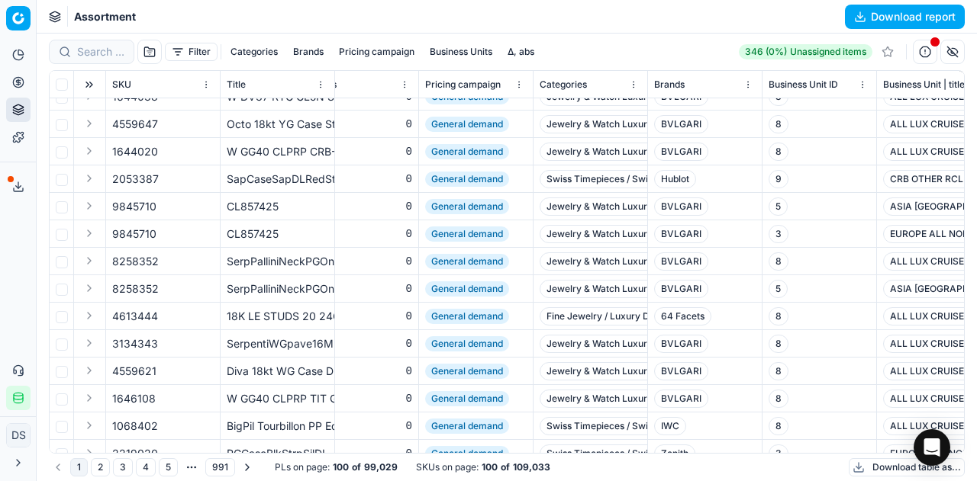
click at [310, 178] on div "SapCaseSapDLRedStrp" at bounding box center [277, 179] width 101 height 15
copy div "SapCaseSapDLRedStrp"
